Goal: Information Seeking & Learning: Learn about a topic

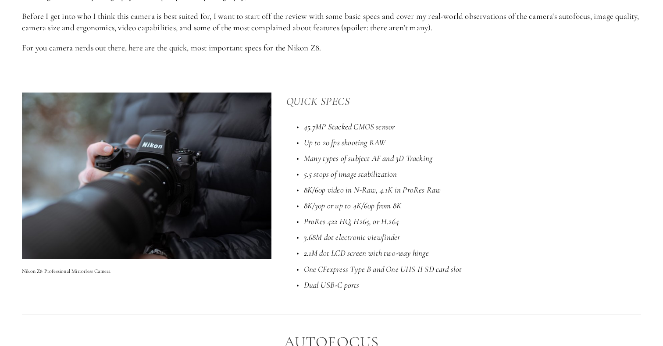
scroll to position [631, 0]
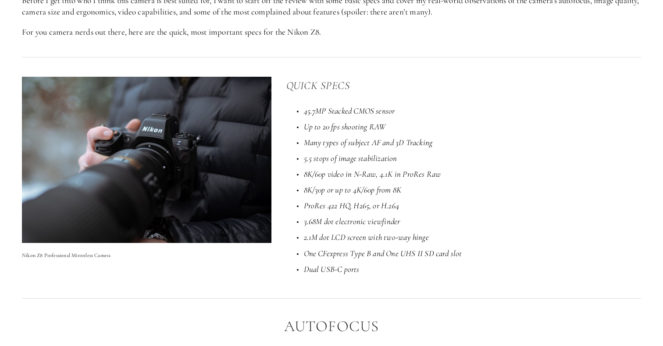
click at [343, 108] on em "45.7MP Stacked CMOS sensor" at bounding box center [349, 111] width 91 height 10
click at [329, 124] on em "Up to 20 fps shooting RAW" at bounding box center [345, 127] width 82 height 10
click at [328, 156] on em "5.5 stops of image stabilization" at bounding box center [350, 158] width 93 height 10
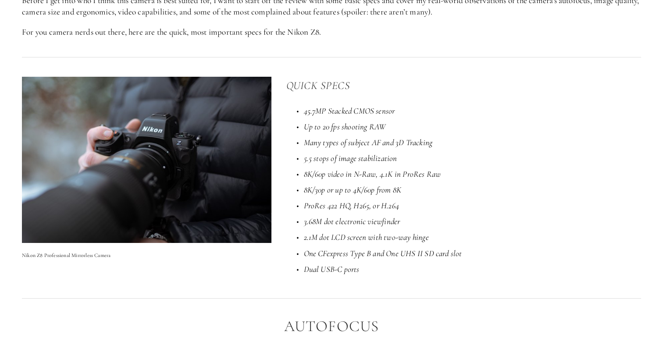
click at [353, 153] on em "5.5 stops of image stabilization" at bounding box center [350, 158] width 93 height 10
click at [355, 211] on p "ProRes 422 HQ, H265, or H.264" at bounding box center [472, 206] width 337 height 12
click at [358, 253] on em "One CFexpress Type B and One UHS II SD card slot" at bounding box center [383, 253] width 158 height 10
click at [356, 203] on em "ProRes 422 HQ, H265, or H.264" at bounding box center [352, 205] width 96 height 10
click at [354, 223] on em "3.68M dot electronic viewfinder" at bounding box center [352, 221] width 96 height 10
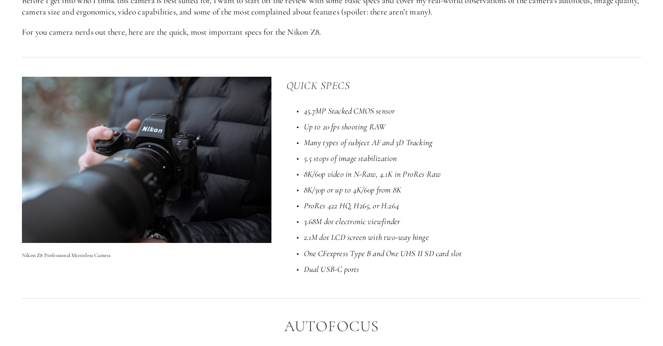
click at [362, 167] on ul "45.7MP Stacked CMOS sensor Up to 20 fps shooting RAW Many types of subject AF a…" at bounding box center [463, 190] width 355 height 170
click at [359, 196] on ul "45.7MP Stacked CMOS sensor Up to 20 fps shooting RAW Many types of subject AF a…" at bounding box center [463, 190] width 355 height 170
click at [357, 218] on em "3.68M dot electronic viewfinder" at bounding box center [352, 221] width 96 height 10
click at [357, 207] on em "ProRes 422 HQ, H265, or H.264" at bounding box center [352, 205] width 96 height 10
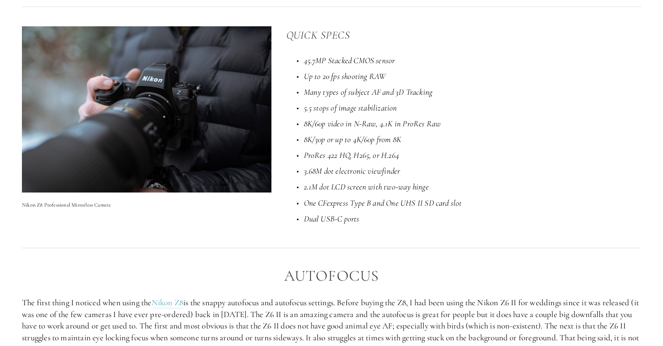
scroll to position [690, 0]
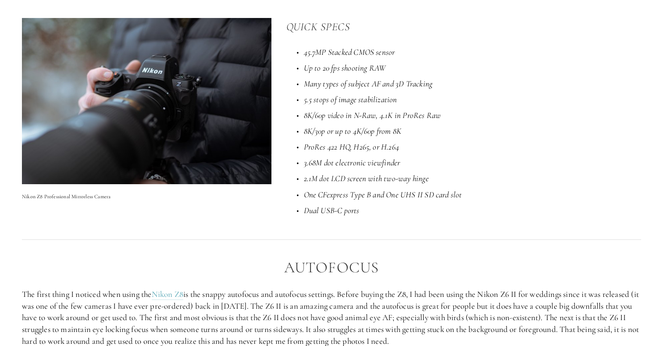
click at [341, 179] on em "2.1M dot LCD screen with two-way hinge" at bounding box center [366, 178] width 125 height 10
click at [337, 197] on em "One CFexpress Type B and One UHS II SD card slot" at bounding box center [383, 194] width 158 height 10
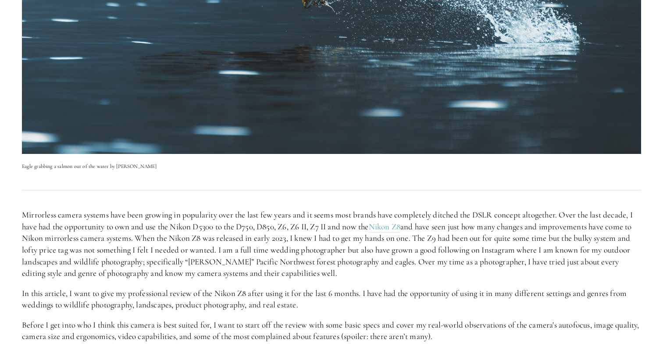
scroll to position [171, 0]
